Goal: Navigation & Orientation: Understand site structure

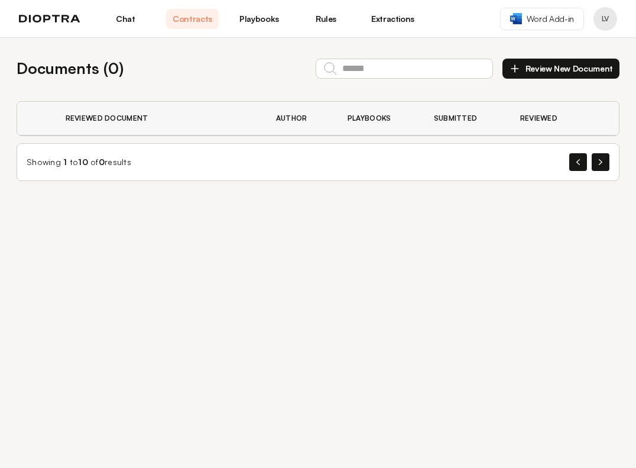
click at [137, 11] on link "Chat" at bounding box center [125, 19] width 53 height 20
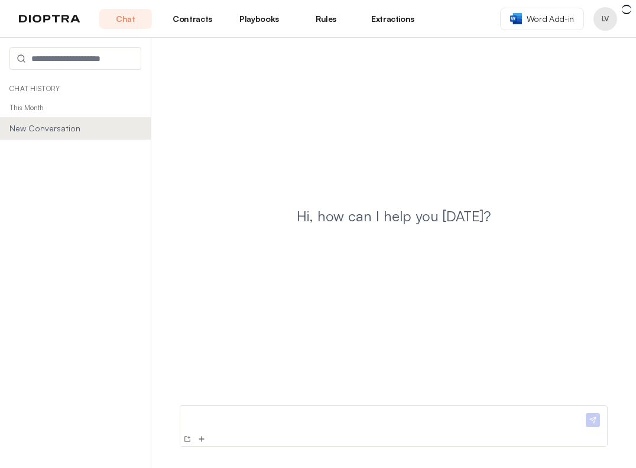
click at [125, 20] on link "Chat" at bounding box center [125, 19] width 53 height 20
click at [197, 16] on link "Contracts" at bounding box center [192, 19] width 53 height 20
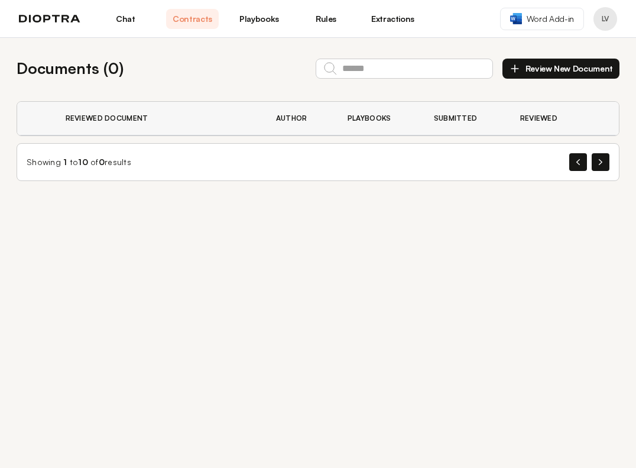
click at [271, 18] on link "Playbooks" at bounding box center [259, 19] width 53 height 20
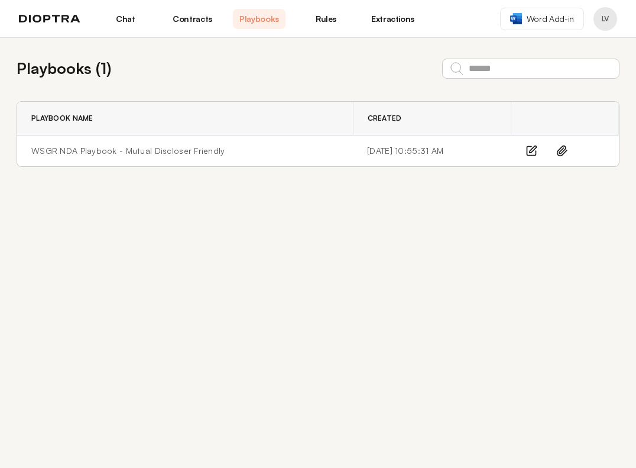
click at [324, 19] on link "Rules" at bounding box center [326, 19] width 53 height 20
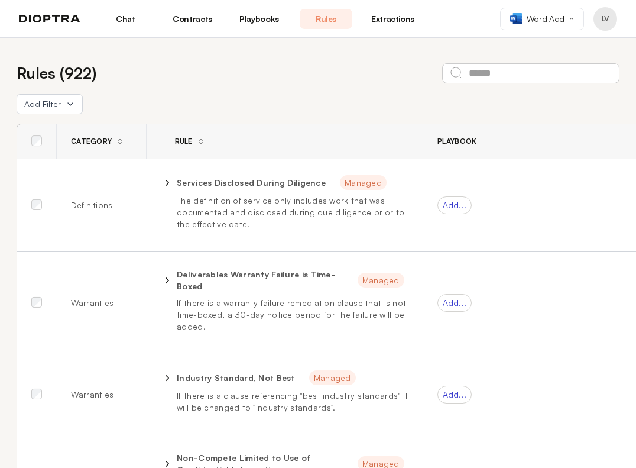
click at [394, 14] on link "Extractions" at bounding box center [393, 19] width 53 height 20
